Goal: Find specific fact: Find specific fact

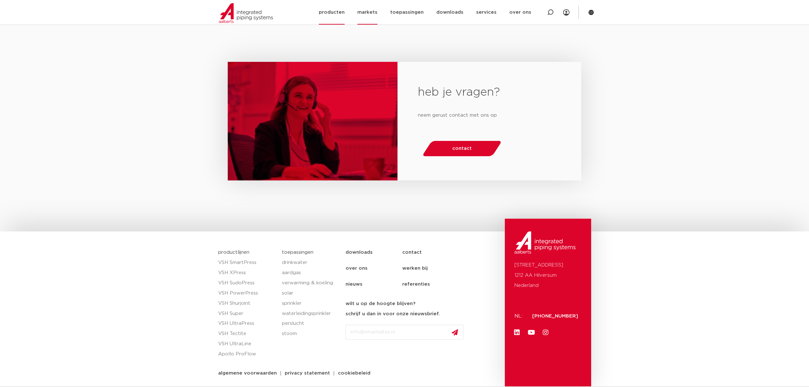
click at [376, 6] on link "markets" at bounding box center [367, 12] width 20 height 25
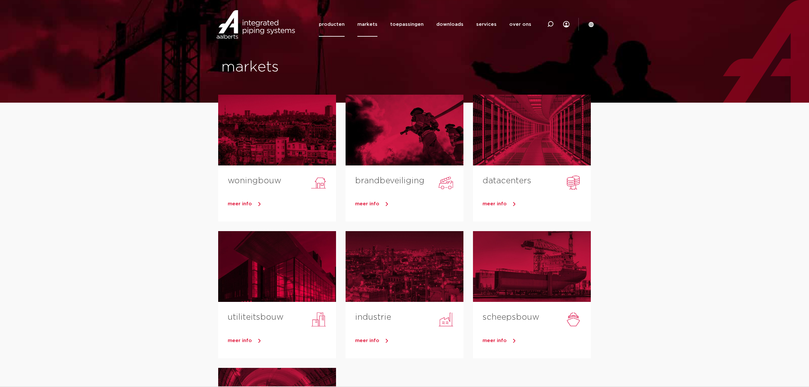
click at [339, 29] on link "producten" at bounding box center [332, 24] width 26 height 25
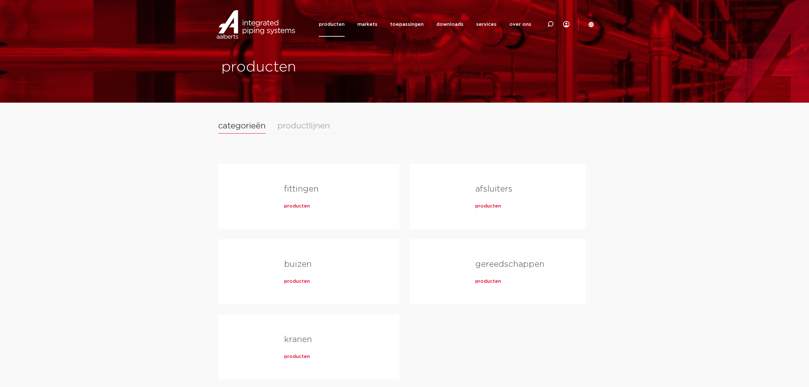
click at [295, 265] on link "buizen" at bounding box center [297, 264] width 27 height 8
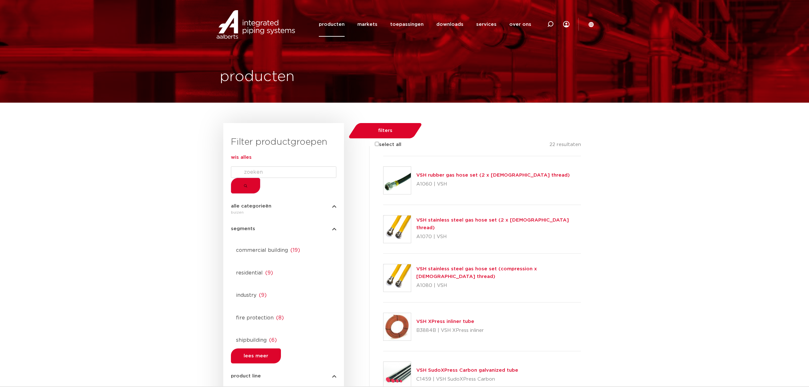
click at [453, 266] on link "VSH stainless steel gas hose set (compression x female thread)" at bounding box center [476, 272] width 121 height 12
click at [459, 266] on link "VSH stainless steel gas hose set (compression x female thread)" at bounding box center [476, 272] width 121 height 12
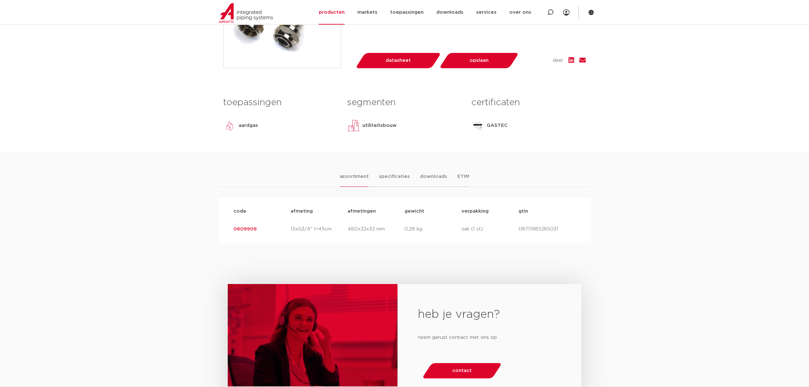
drag, startPoint x: 269, startPoint y: 259, endPoint x: 222, endPoint y: 252, distance: 47.7
click at [222, 243] on div "code afmeting afmetingen gewicht verpakking gtin code 0609909 afmeting 15xG3/4"…" at bounding box center [404, 220] width 373 height 46
copy link "0609909"
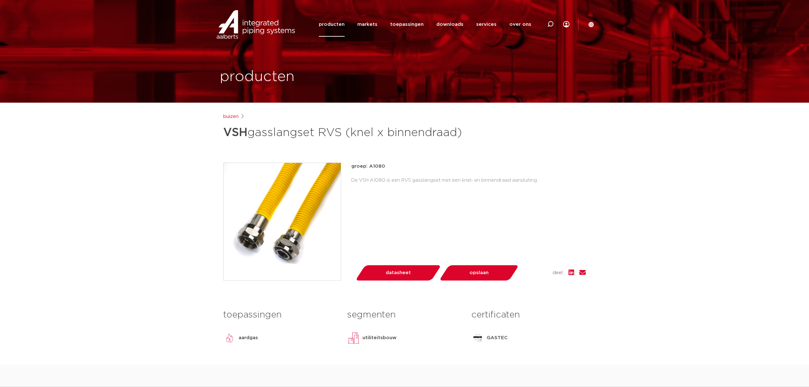
drag, startPoint x: 559, startPoint y: 21, endPoint x: 547, endPoint y: 26, distance: 13.0
click at [557, 21] on div at bounding box center [550, 24] width 25 height 48
click at [547, 26] on icon at bounding box center [549, 25] width 9 height 9
click at [543, 27] on div at bounding box center [550, 24] width 25 height 48
paste input "0609909"
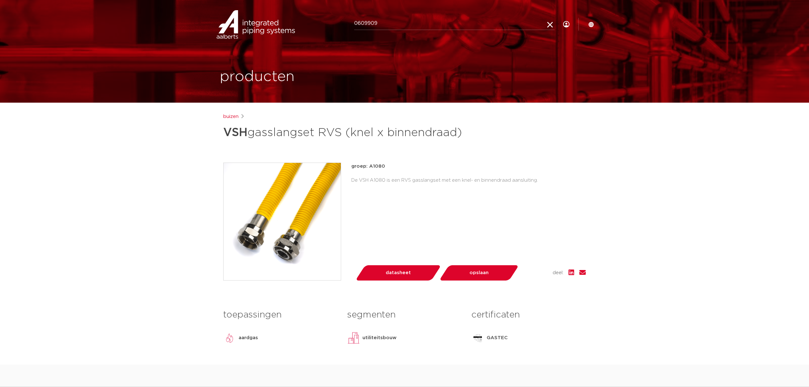
type input "0609909"
click button "Zoeken" at bounding box center [0, 0] width 0 height 0
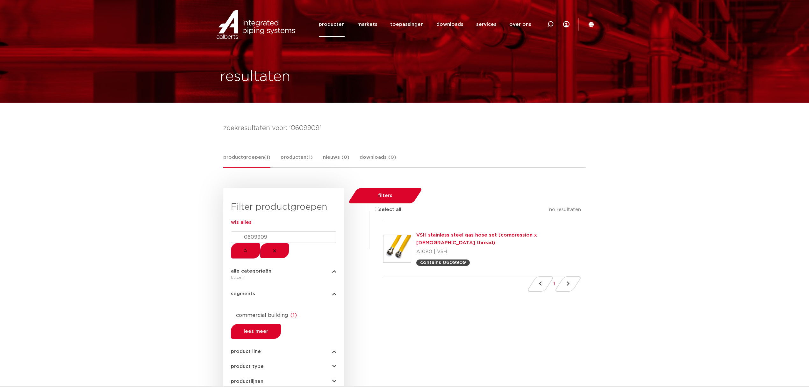
click at [462, 232] on link "VSH stainless steel gas hose set (compression x [DEMOGRAPHIC_DATA] thread)" at bounding box center [476, 238] width 121 height 12
